Goal: Obtain resource: Download file/media

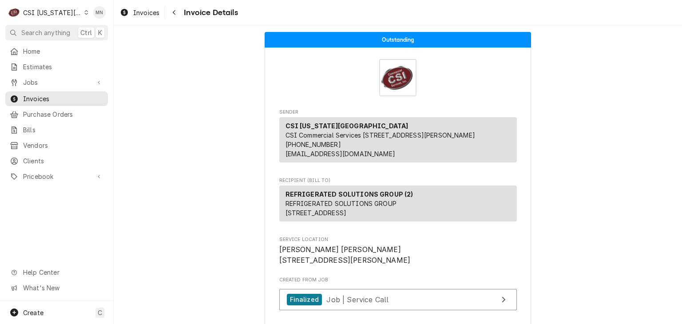
scroll to position [1599, 0]
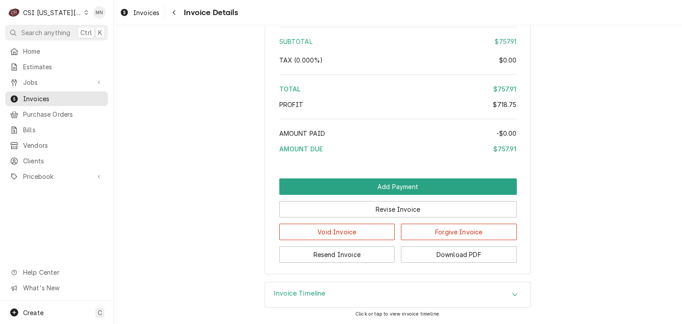
click at [47, 13] on div "CSI Kansas City" at bounding box center [52, 12] width 59 height 9
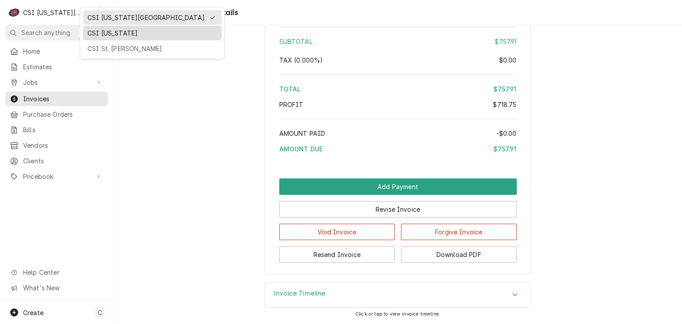
click at [109, 36] on div "CSI [US_STATE]" at bounding box center [153, 32] width 130 height 9
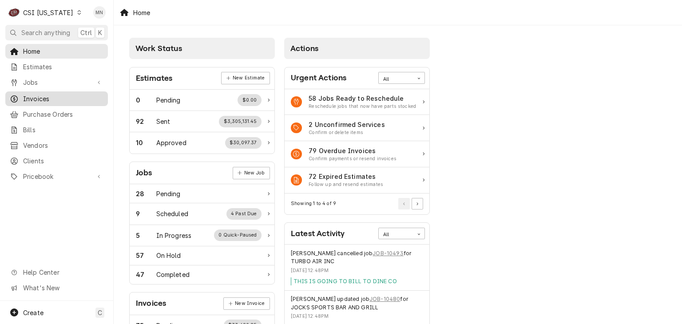
click at [52, 97] on span "Invoices" at bounding box center [63, 98] width 80 height 9
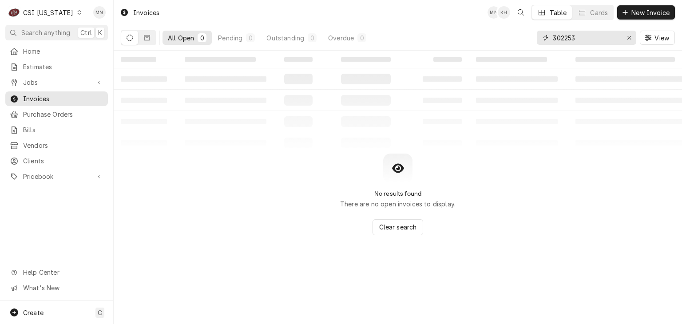
drag, startPoint x: 576, startPoint y: 40, endPoint x: 526, endPoint y: 42, distance: 50.2
click at [526, 42] on div "All Open 0 Pending 0 Outstanding 0 Overdue 0 302253 View" at bounding box center [398, 37] width 554 height 25
type input "100588"
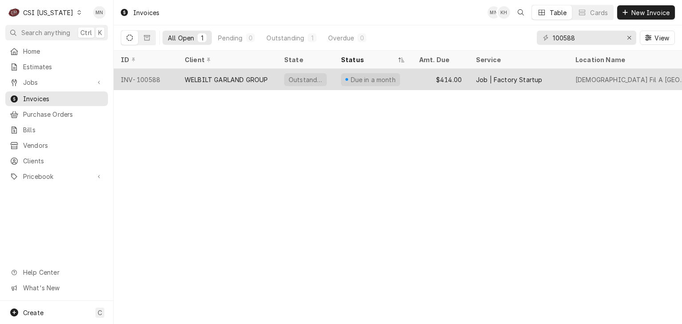
click at [261, 80] on div "WELBILT GARLAND GROUP" at bounding box center [226, 79] width 83 height 9
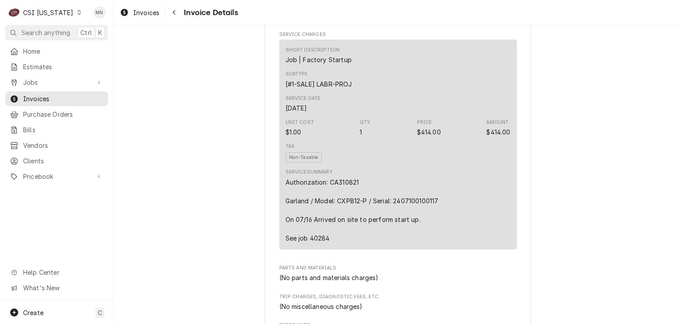
scroll to position [533, 0]
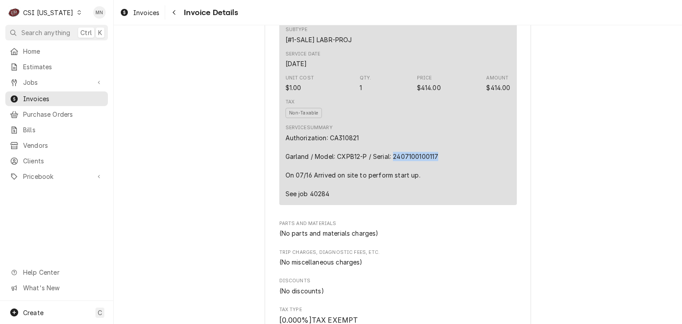
drag, startPoint x: 437, startPoint y: 183, endPoint x: 391, endPoint y: 184, distance: 45.8
click at [391, 184] on div "Authorization: CA310821 Garland / Model: CXPB12-P / Serial: 2407100100117 On 07…" at bounding box center [362, 165] width 153 height 65
copy div "2407100100117"
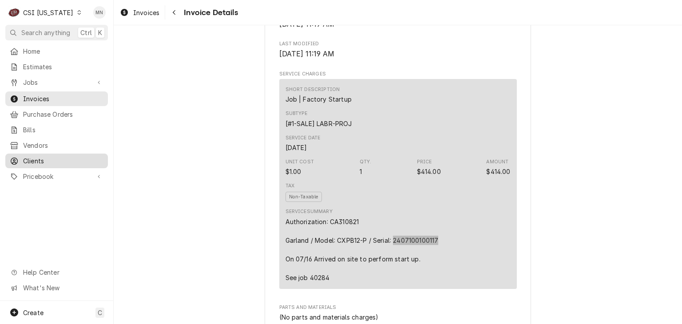
scroll to position [479, 0]
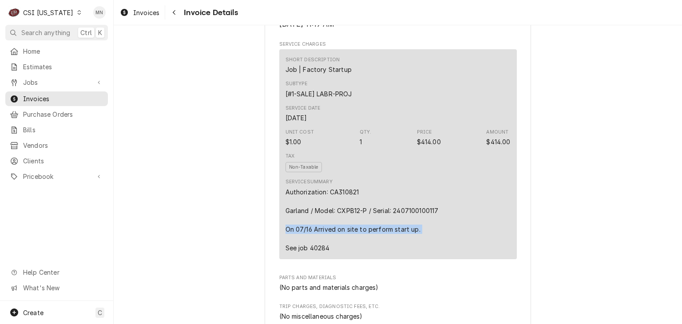
drag, startPoint x: 419, startPoint y: 259, endPoint x: 282, endPoint y: 262, distance: 137.3
click at [286, 253] on div "Authorization: CA310821 Garland / Model: CXPB12-P / Serial: 2407100100117 On 07…" at bounding box center [362, 219] width 153 height 65
copy div "On 07/16 Arrived on site to perform start up."
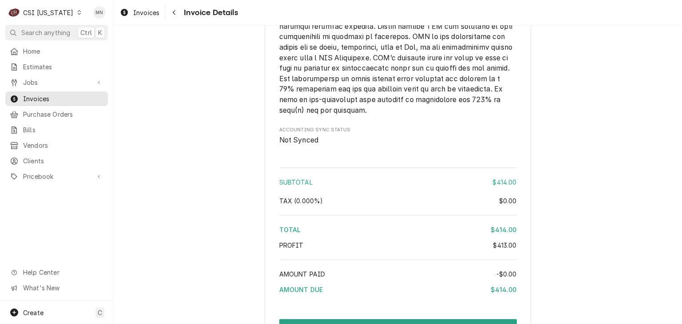
scroll to position [1367, 0]
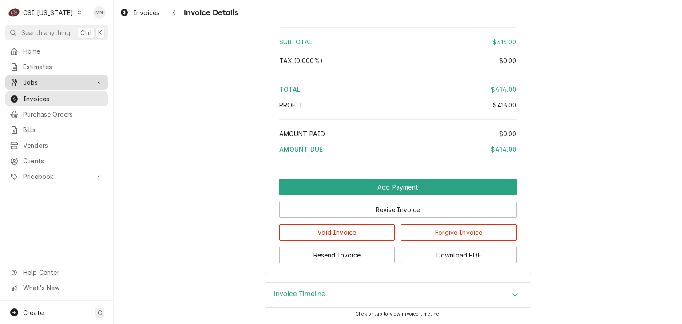
click at [38, 82] on span "Jobs" at bounding box center [56, 82] width 67 height 9
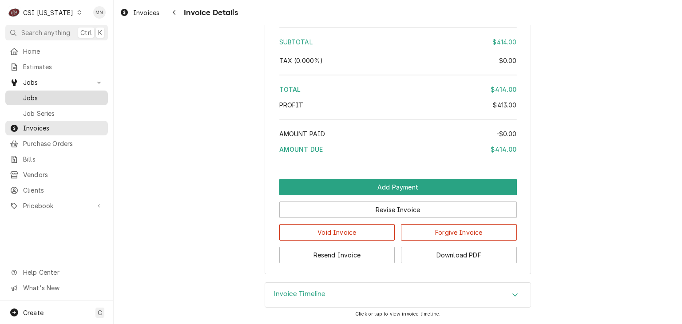
click at [40, 97] on span "Jobs" at bounding box center [63, 97] width 80 height 9
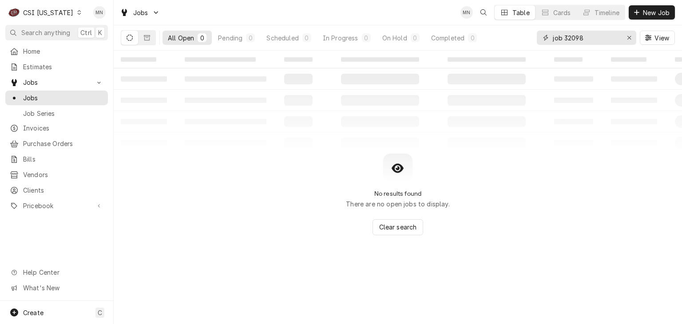
drag, startPoint x: 597, startPoint y: 36, endPoint x: 530, endPoint y: 40, distance: 67.2
click at [530, 40] on div "All Open 0 Pending 0 Scheduled 0 In Progress 0 On Hold 0 Completed 0 job 32098 …" at bounding box center [398, 37] width 554 height 25
type input "40284"
click at [145, 32] on button "Dynamic Content Wrapper" at bounding box center [147, 38] width 17 height 14
click at [131, 39] on icon "Dynamic Content Wrapper" at bounding box center [130, 38] width 6 height 6
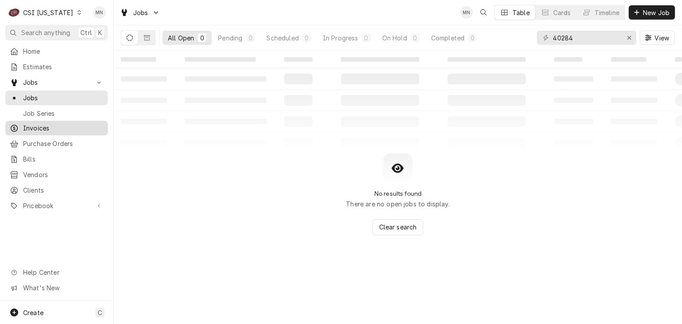
click at [40, 126] on span "Invoices" at bounding box center [63, 128] width 80 height 9
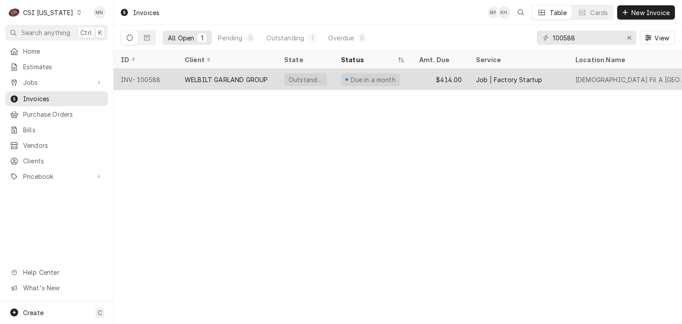
click at [193, 84] on div "WELBILT GARLAND GROUP" at bounding box center [228, 79] width 100 height 21
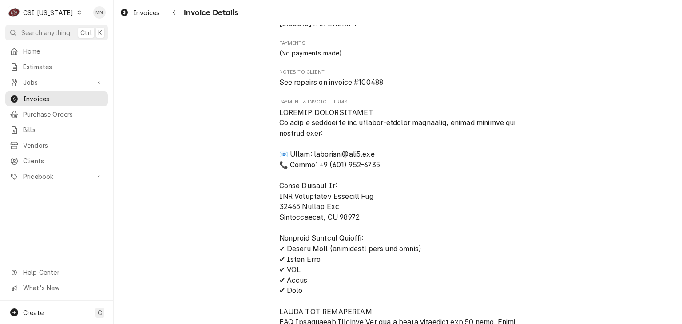
scroll to position [844, 0]
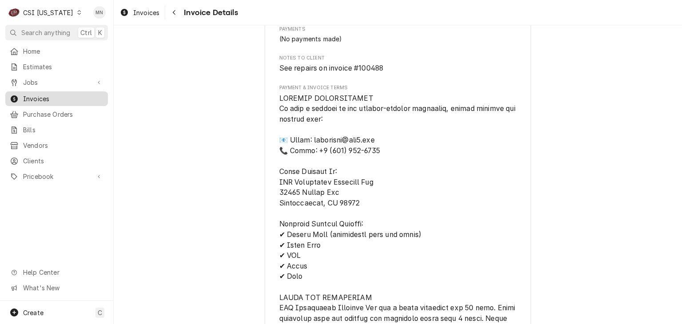
click at [45, 94] on span "Invoices" at bounding box center [63, 98] width 80 height 9
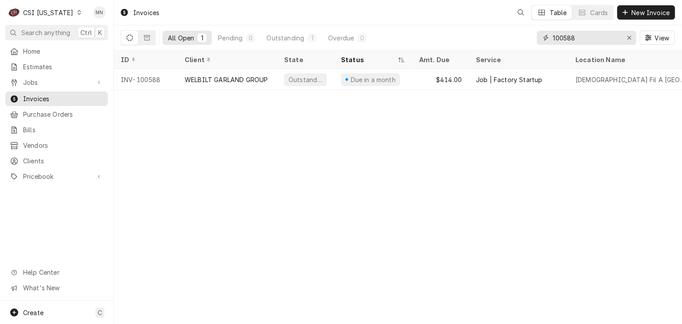
drag, startPoint x: 587, startPoint y: 38, endPoint x: 503, endPoint y: 43, distance: 84.1
click at [503, 43] on div "All Open 1 Pending 0 Outstanding 1 Overdue 0 100588 View" at bounding box center [398, 37] width 554 height 25
type input "100488"
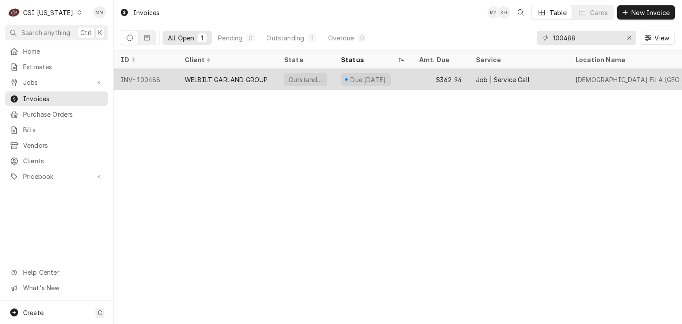
click at [189, 79] on div "WELBILT GARLAND GROUP" at bounding box center [226, 79] width 83 height 9
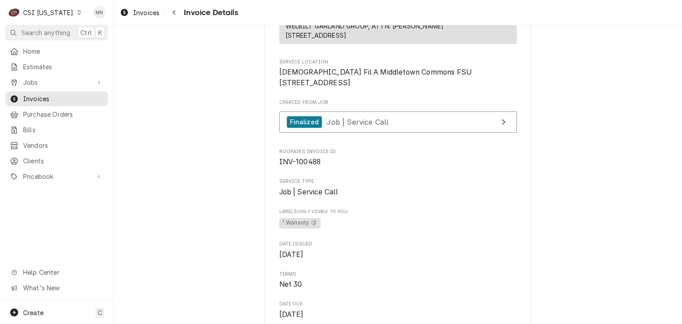
scroll to position [178, 0]
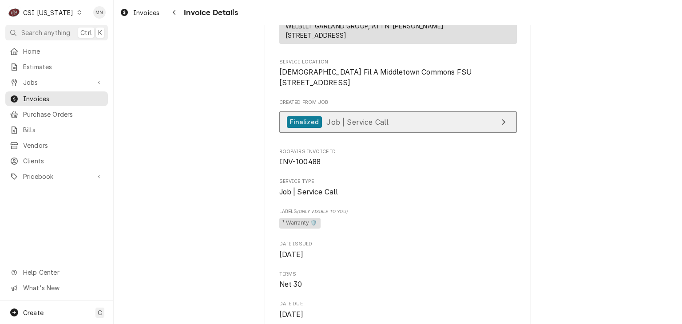
click at [393, 133] on link "Finalized Job | Service Call" at bounding box center [398, 123] width 238 height 22
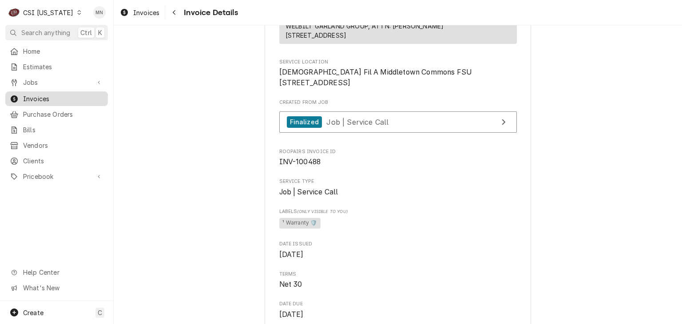
click at [38, 98] on span "Invoices" at bounding box center [63, 98] width 80 height 9
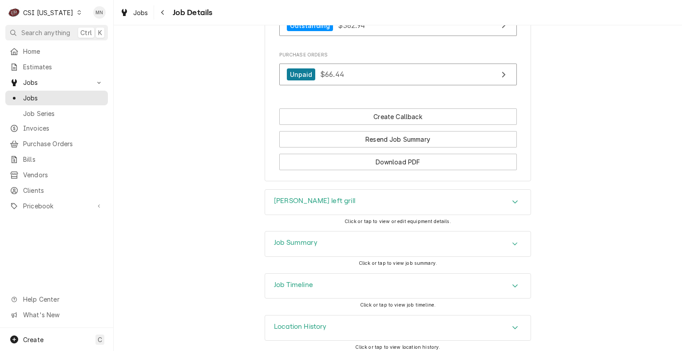
scroll to position [733, 0]
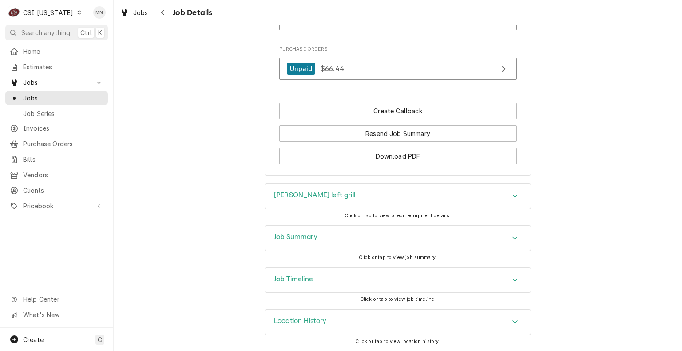
click at [383, 243] on div "Job Summary" at bounding box center [398, 238] width 266 height 25
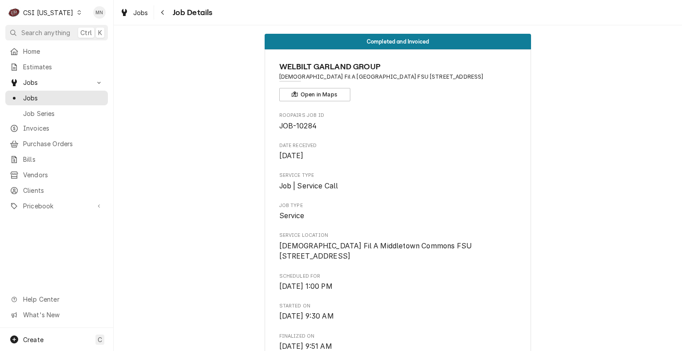
scroll to position [0, 0]
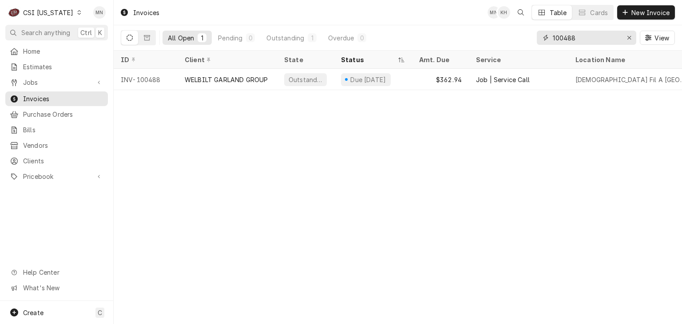
drag, startPoint x: 580, startPoint y: 40, endPoint x: 503, endPoint y: 38, distance: 77.3
click at [503, 38] on div "All Open 1 Pending 0 Outstanding 1 Overdue 0 100488 View" at bounding box center [398, 37] width 554 height 25
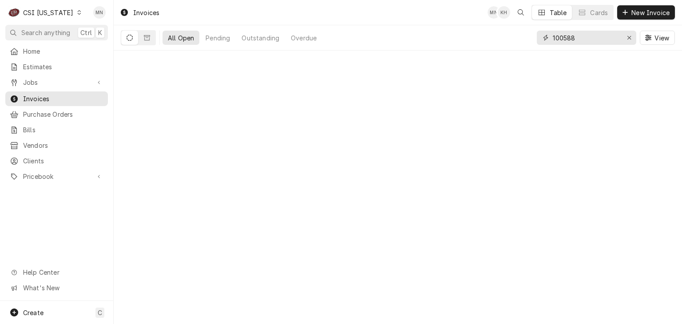
type input "100588"
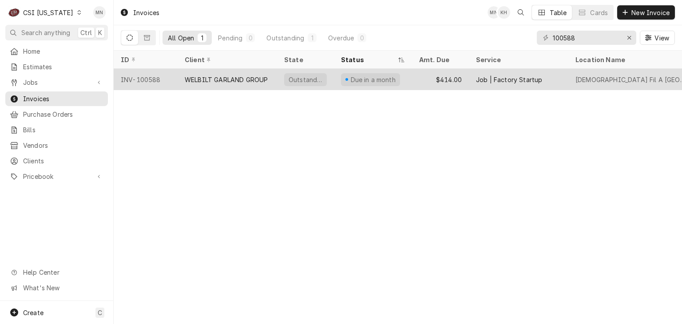
click at [208, 83] on div "WELBILT GARLAND GROUP" at bounding box center [228, 79] width 100 height 21
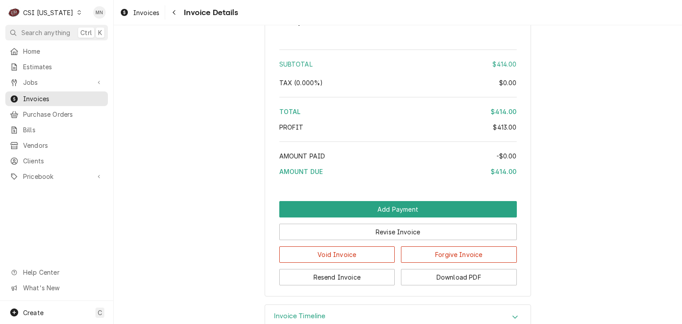
scroll to position [1367, 0]
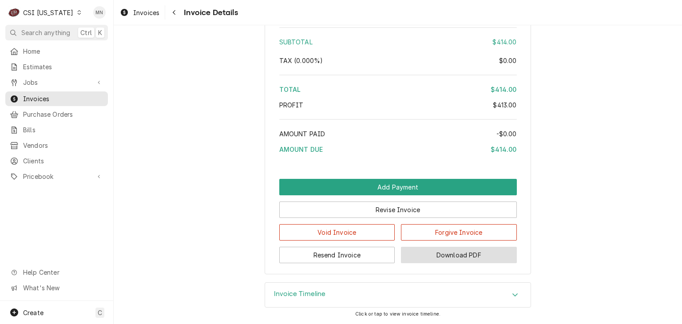
click at [477, 255] on button "Download PDF" at bounding box center [459, 255] width 116 height 16
click at [55, 98] on span "Invoices" at bounding box center [63, 98] width 80 height 9
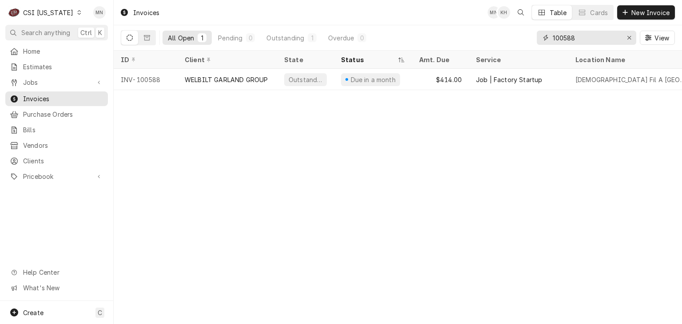
drag, startPoint x: 604, startPoint y: 40, endPoint x: 506, endPoint y: 41, distance: 97.7
click at [506, 41] on div "All Open 1 Pending 0 Outstanding 1 Overdue 0 100588 View" at bounding box center [398, 37] width 554 height 25
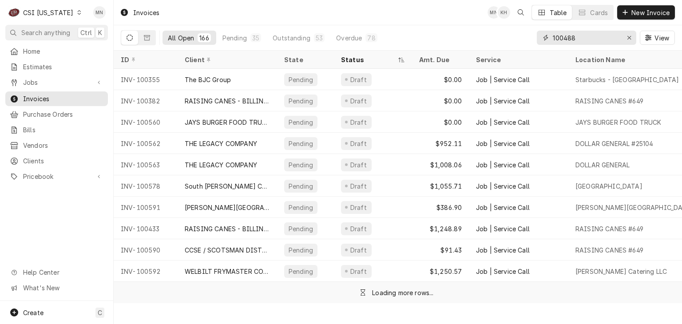
type input "100488"
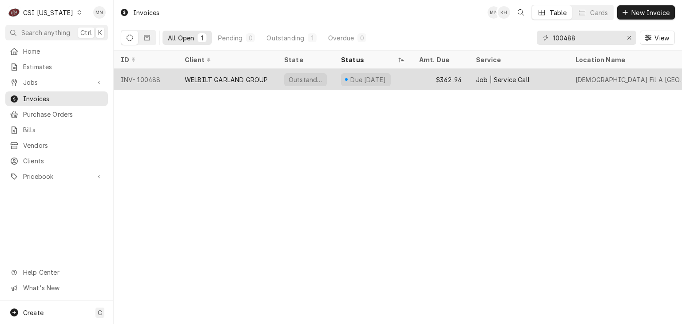
click at [250, 83] on div "WELBILT GARLAND GROUP" at bounding box center [228, 79] width 100 height 21
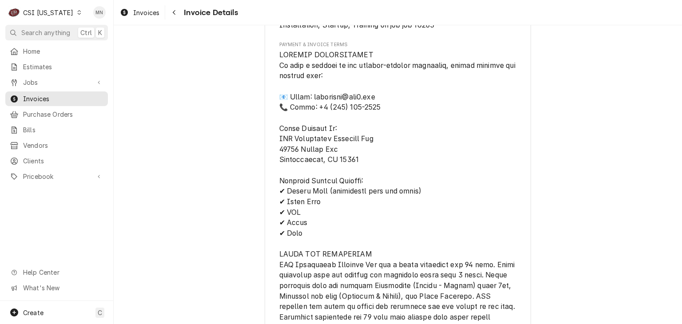
scroll to position [1555, 0]
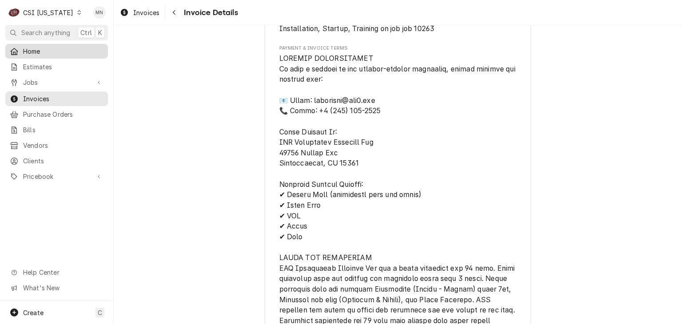
click at [35, 54] on div "Home" at bounding box center [56, 51] width 99 height 11
